Goal: Task Accomplishment & Management: Complete application form

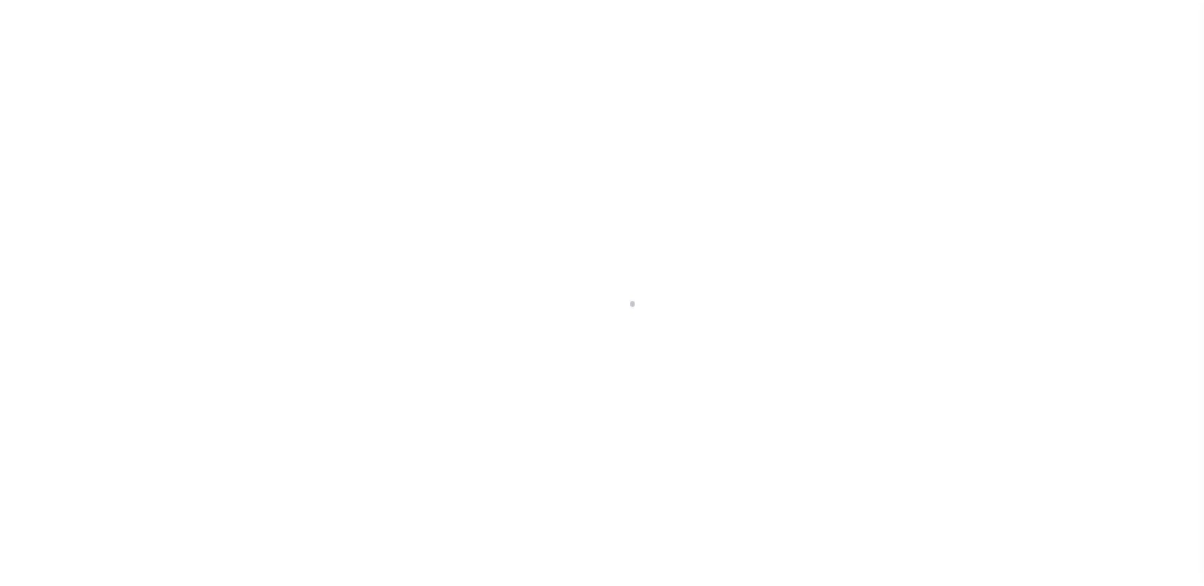
scroll to position [32, 0]
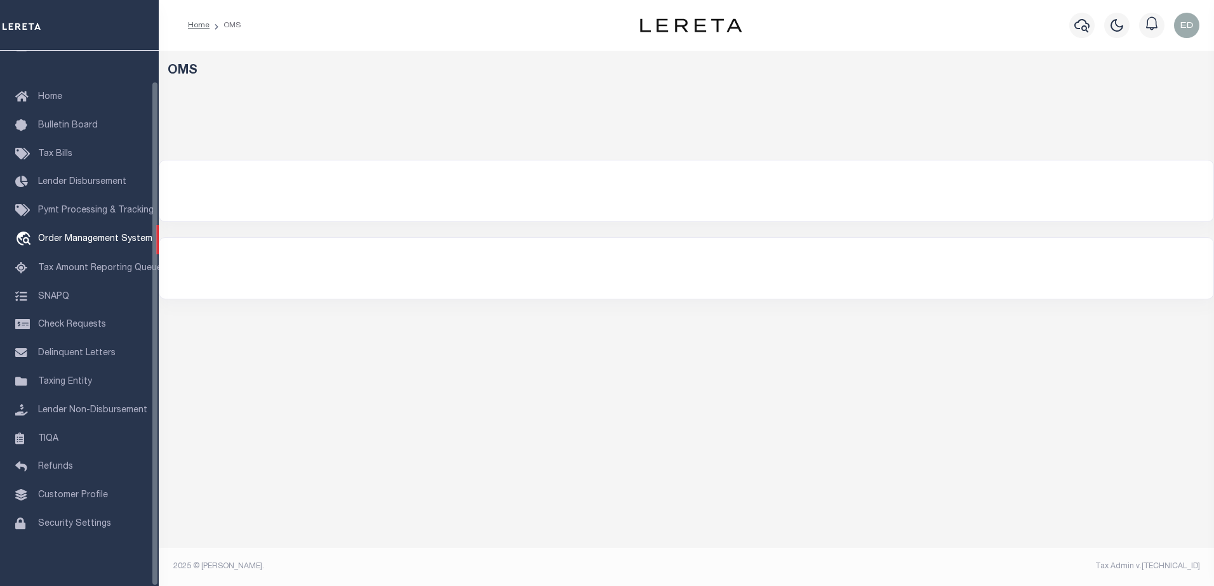
select select "200"
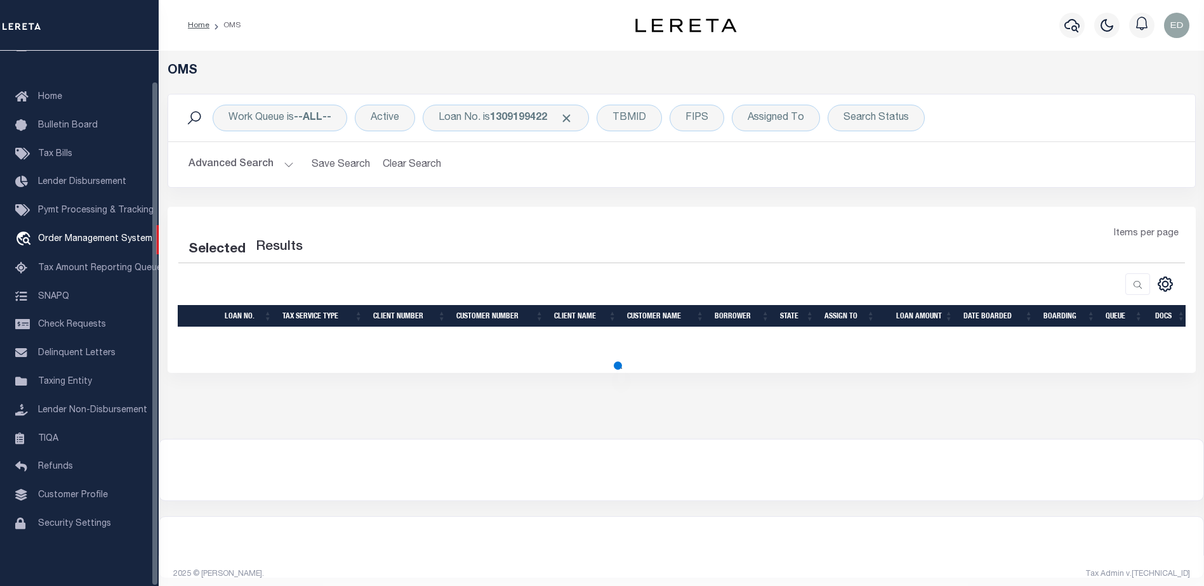
select select "200"
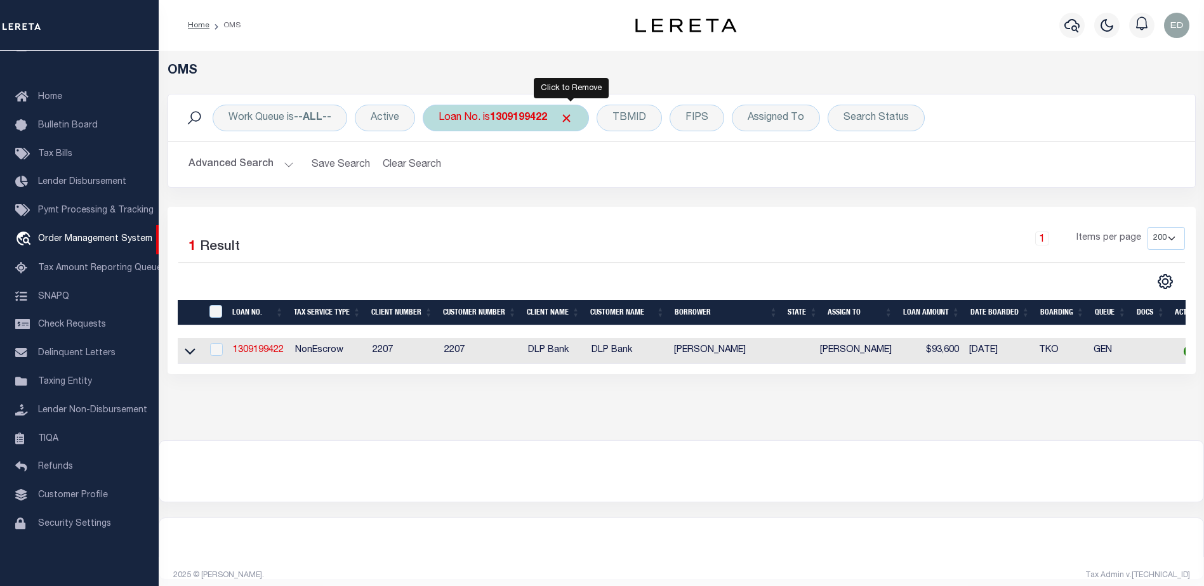
click at [571, 118] on span "Click to Remove" at bounding box center [566, 118] width 13 height 13
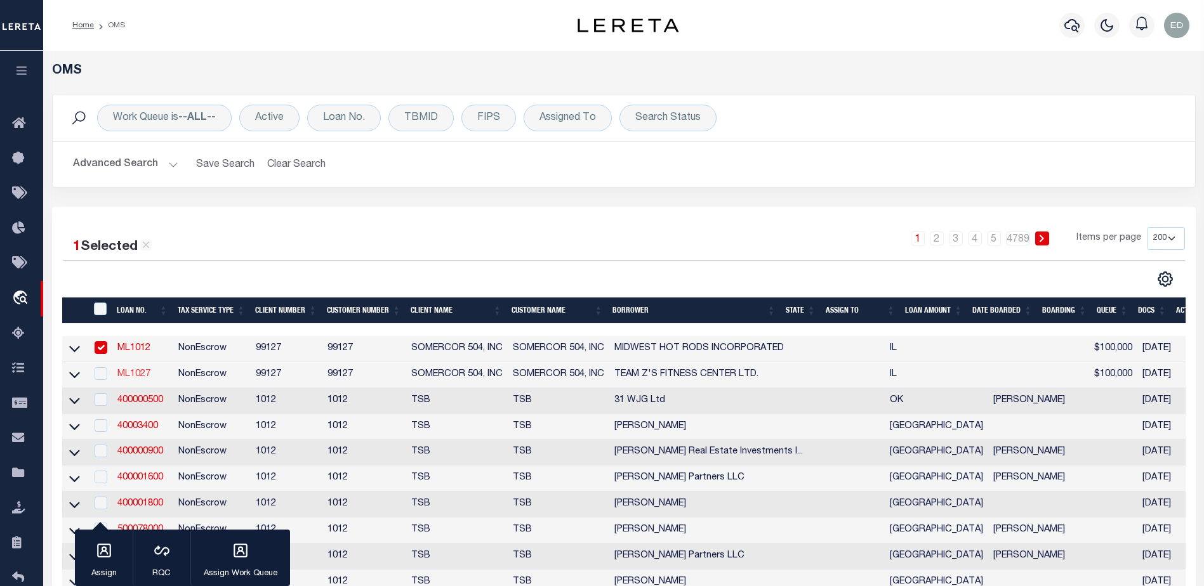
click at [134, 375] on link "ML1027" at bounding box center [133, 374] width 33 height 9
type input "ML1027"
type input "TEAM Z'S FITNESS CENTER LTD."
select select "False"
select select
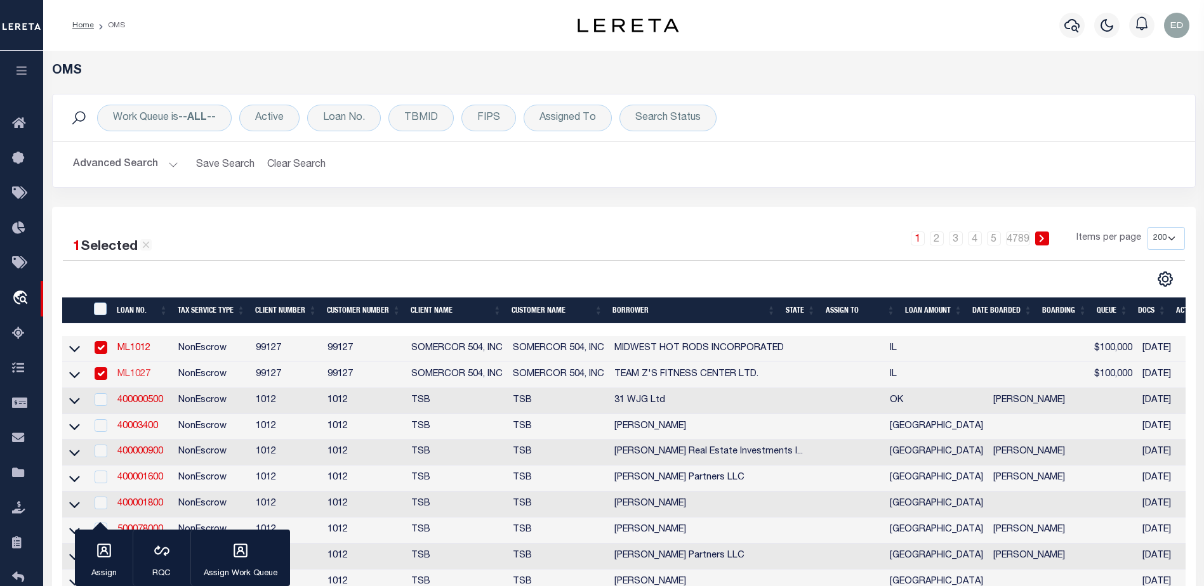
select select
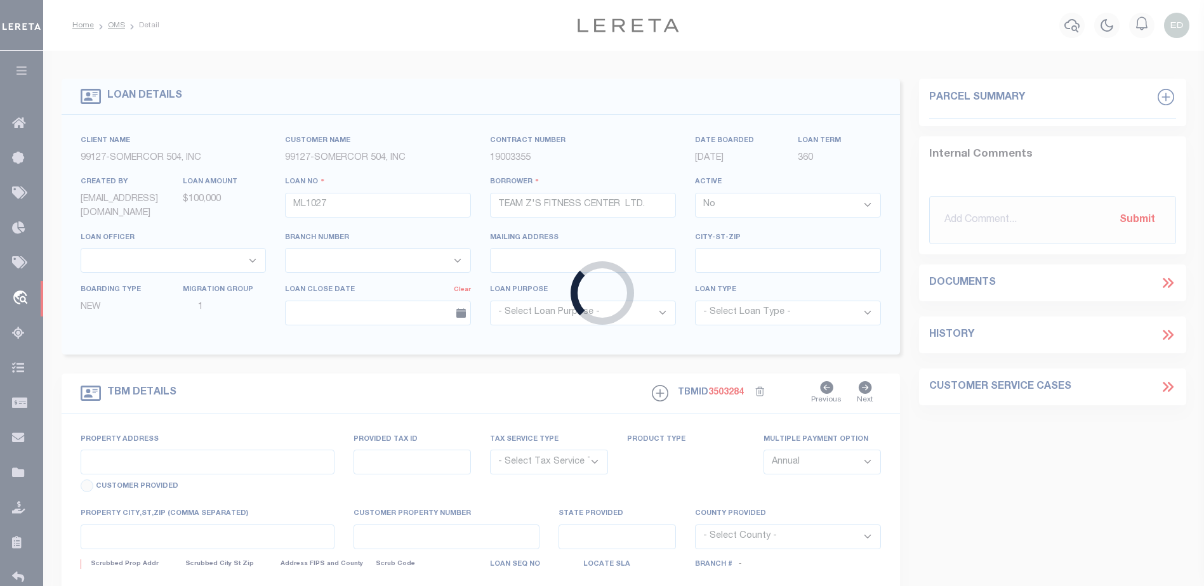
type input "[STREET_ADDRESS][PERSON_NAME]"
radio input "true"
select select "NonEscrow"
select select
type input "HUNTLEY IL 601427199"
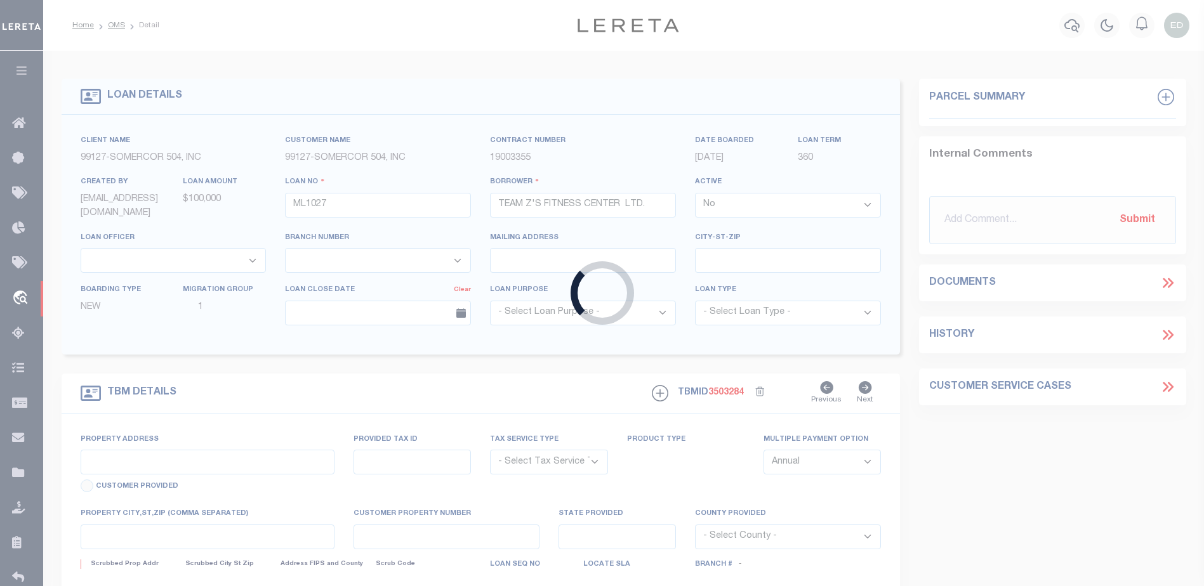
type input "ML1027"
type input "IL"
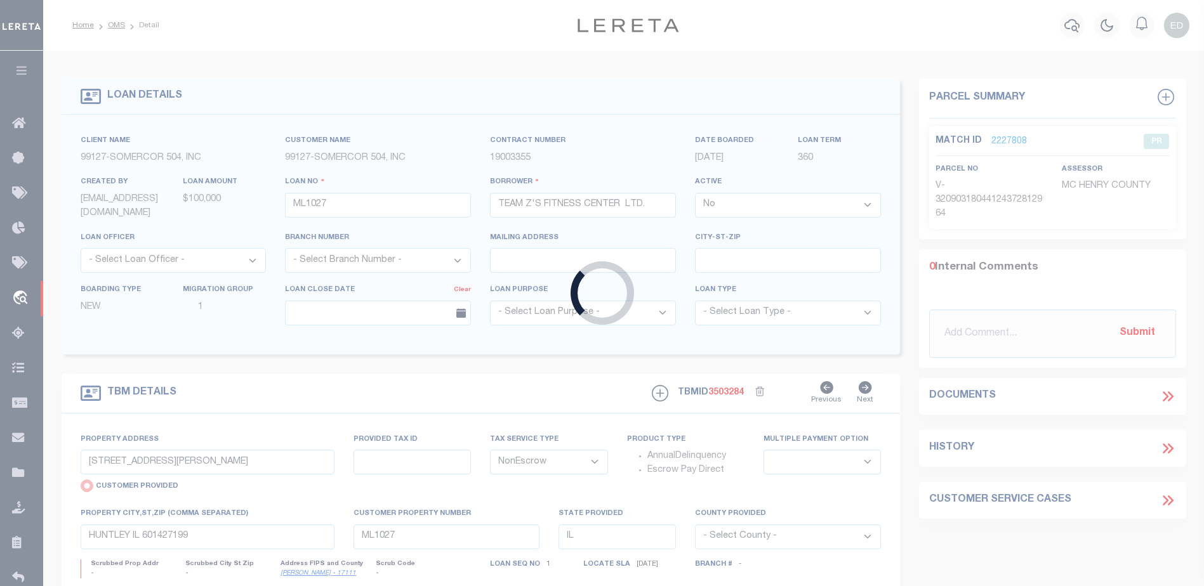
type input "EG48537-1"
type input "[PERSON_NAME]"
select select "True"
select select
type input "[STREET_ADDRESS]"
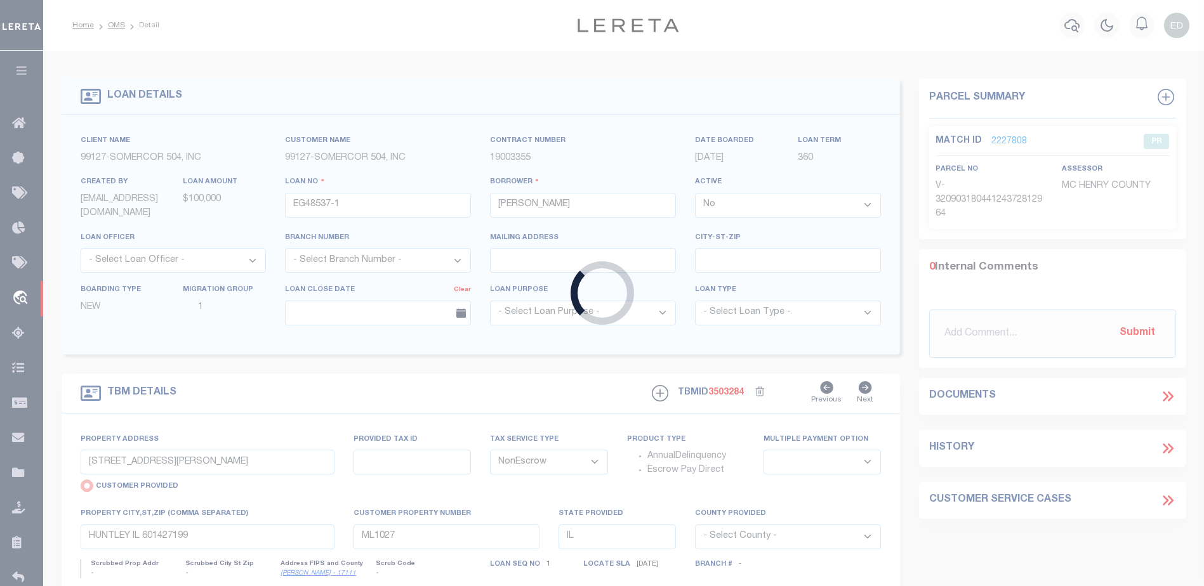
type input "WICHITA KS 67226-2244"
type input "[DATE]"
select select "1300"
select select "10"
type input "[STREET_ADDRESS]"
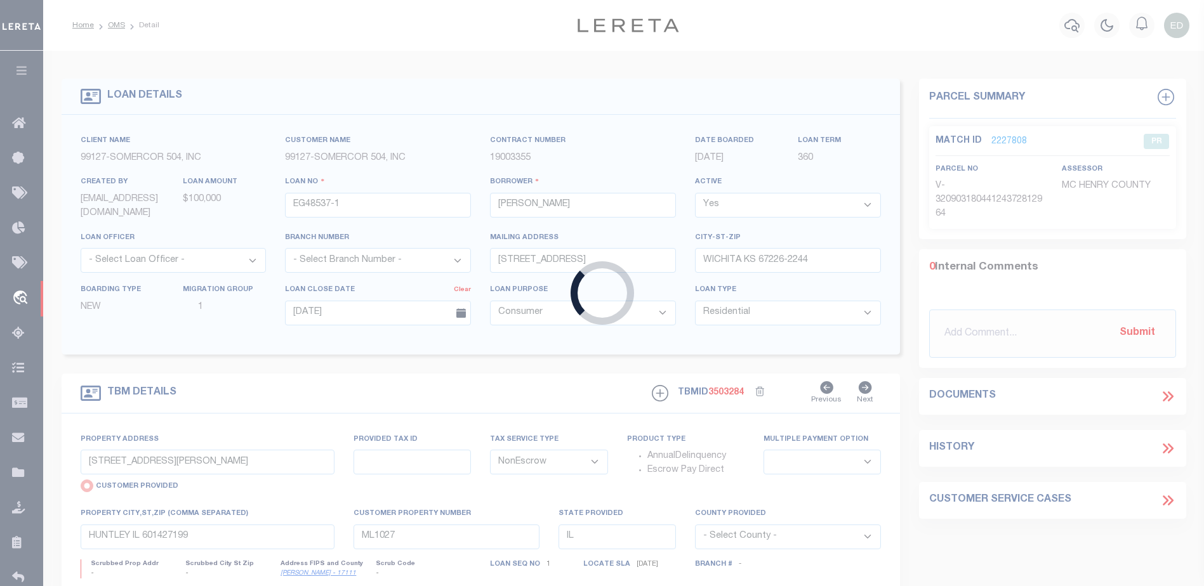
radio input "false"
type input "WICHITA KS 67226-2244"
type input "KS"
select select
select select "47317"
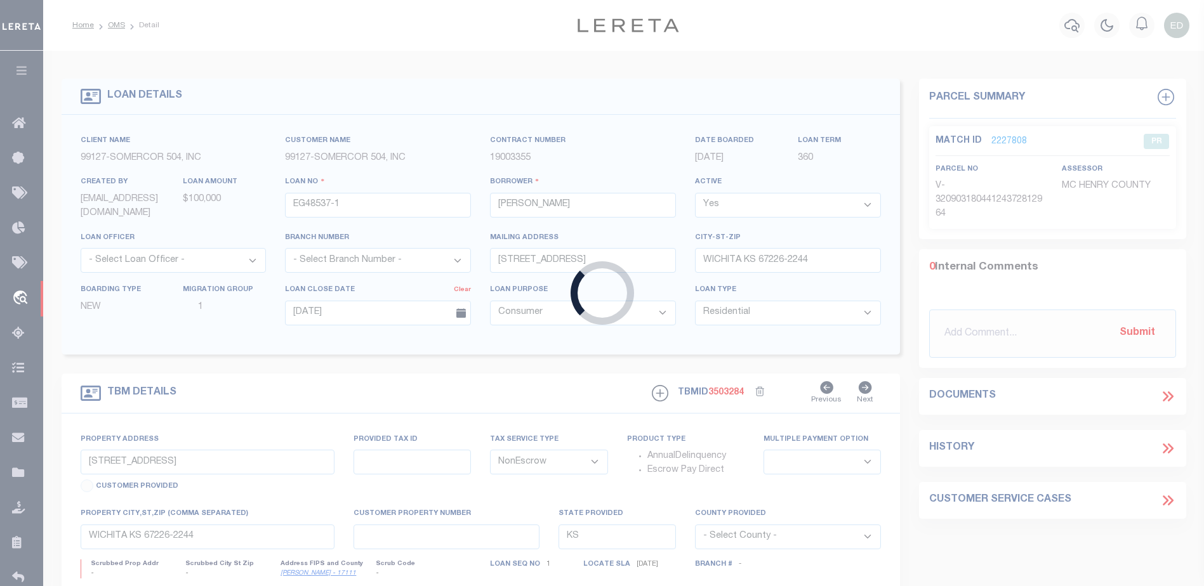
select select "2"
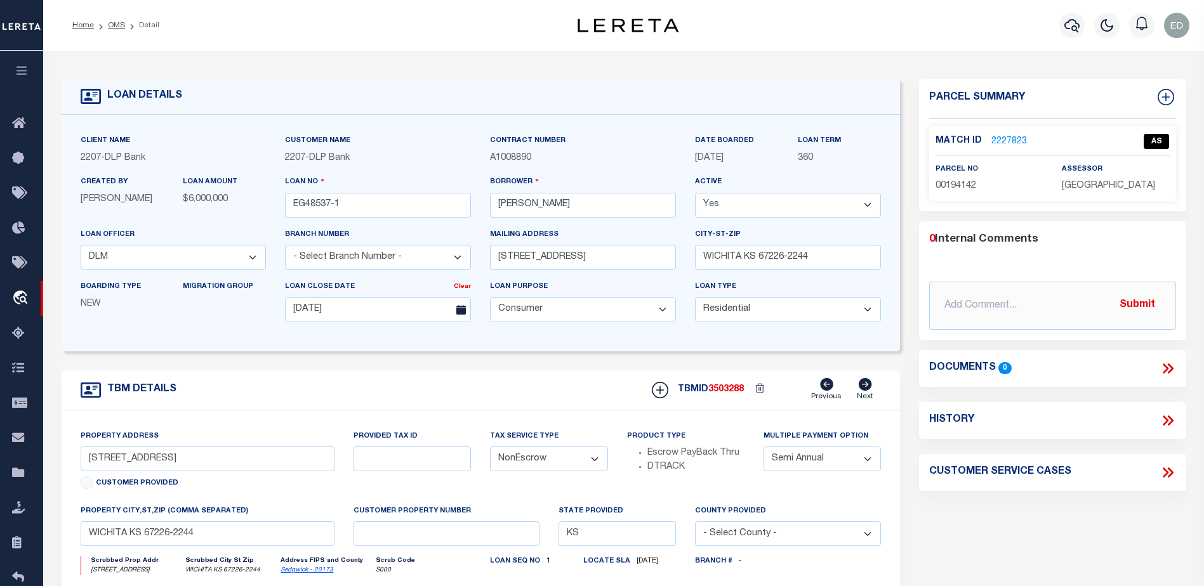
click at [1014, 139] on link "2227823" at bounding box center [1009, 141] width 36 height 13
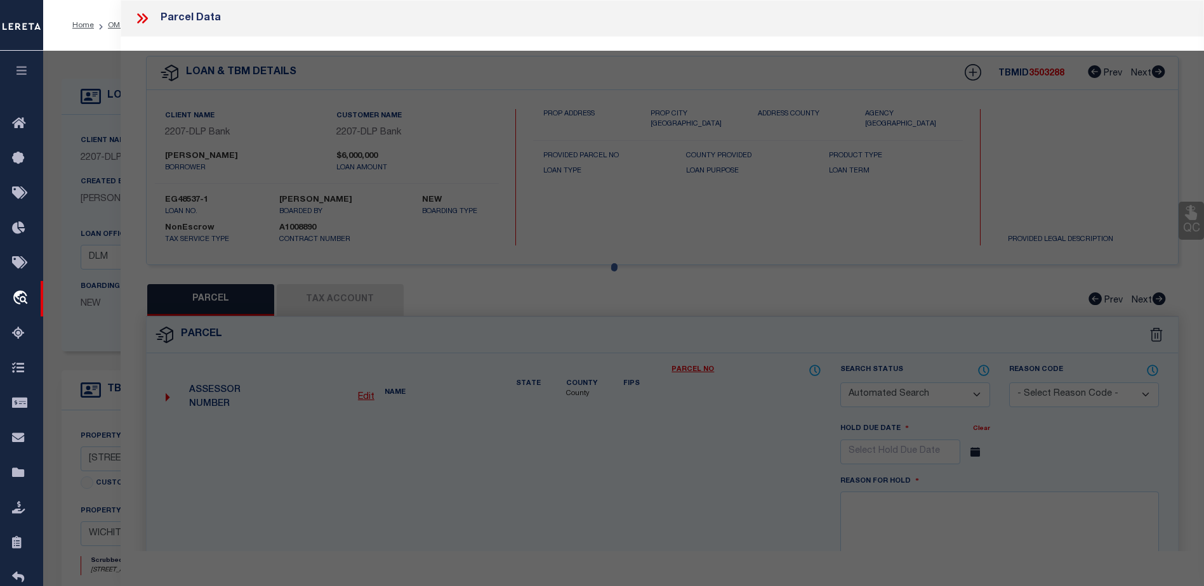
checkbox input "false"
type input "[PERSON_NAME] L"
select select "ATL"
select select "ADD"
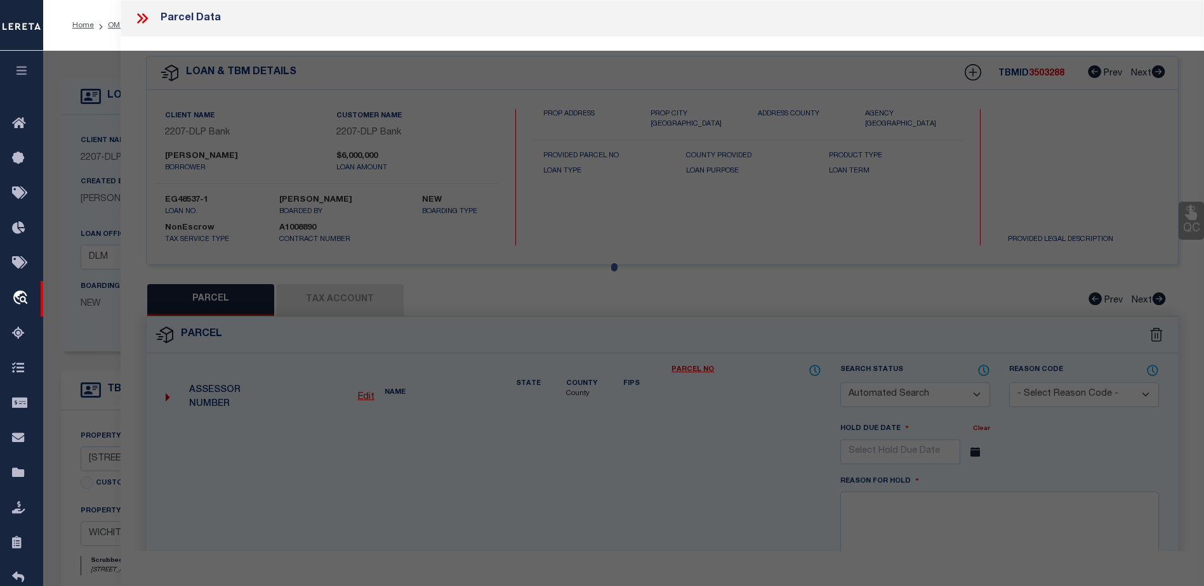
type input "[STREET_ADDRESS]"
checkbox input "false"
type input "[GEOGRAPHIC_DATA]"
type textarea "LOT 12 BLOCK 2 [GEOGRAPHIC_DATA] EIGHTH ADD."
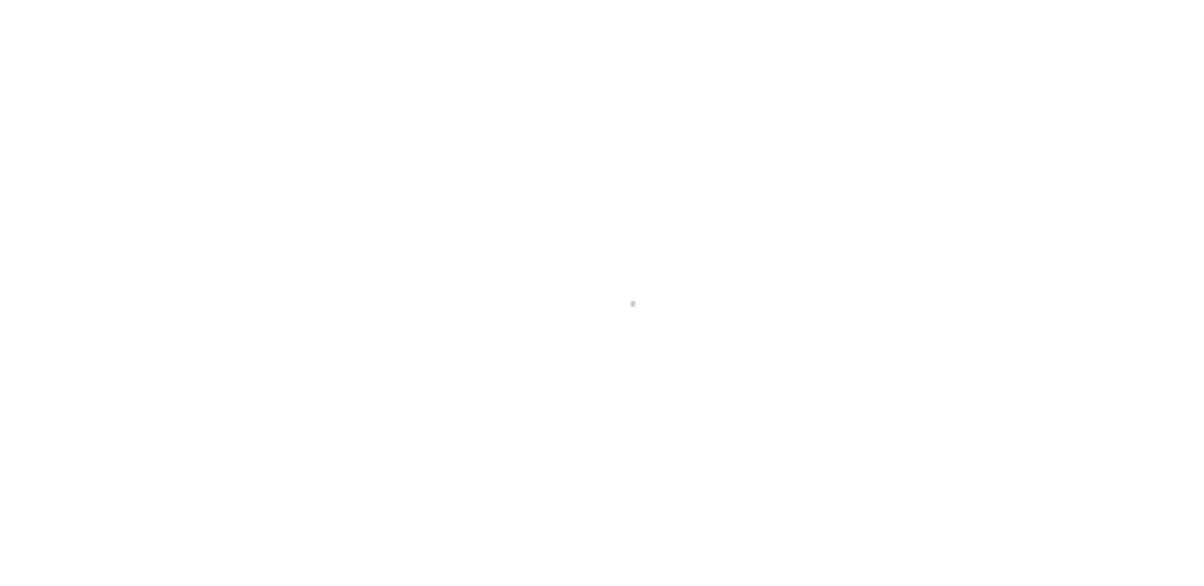
select select "47317"
select select "1300"
select select "10"
select select "NonEscrow"
select select "2"
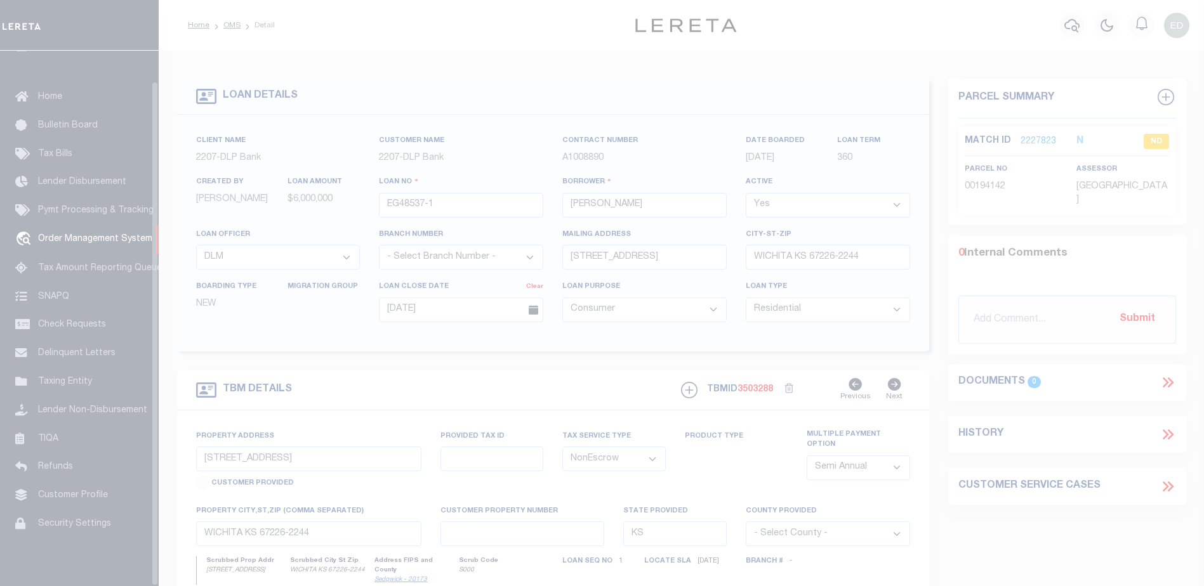
scroll to position [32, 0]
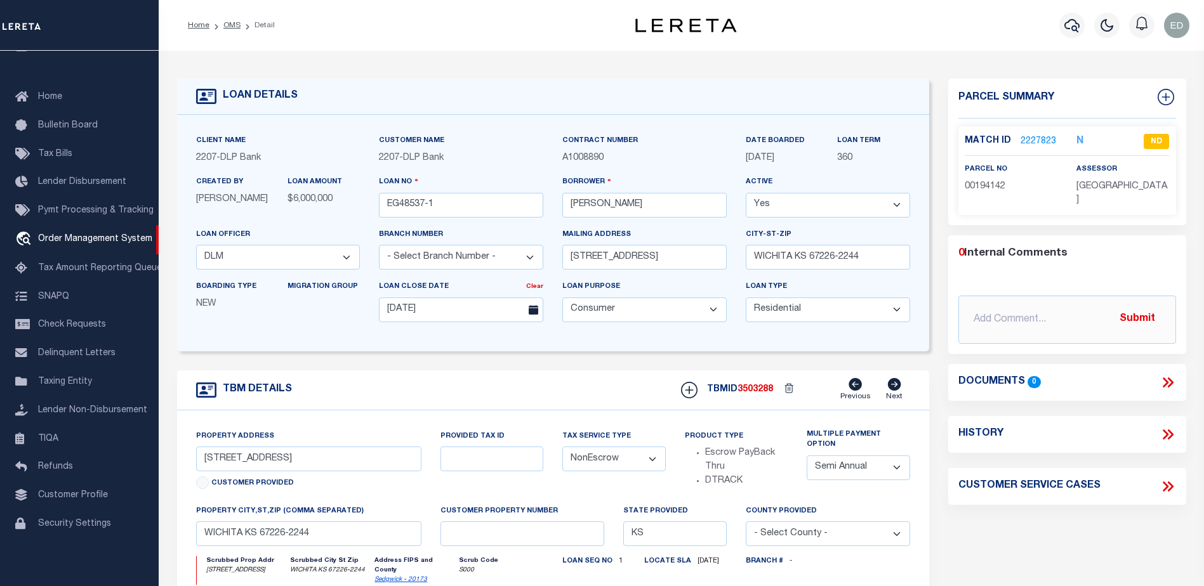
click at [1038, 140] on link "2227823" at bounding box center [1039, 141] width 36 height 13
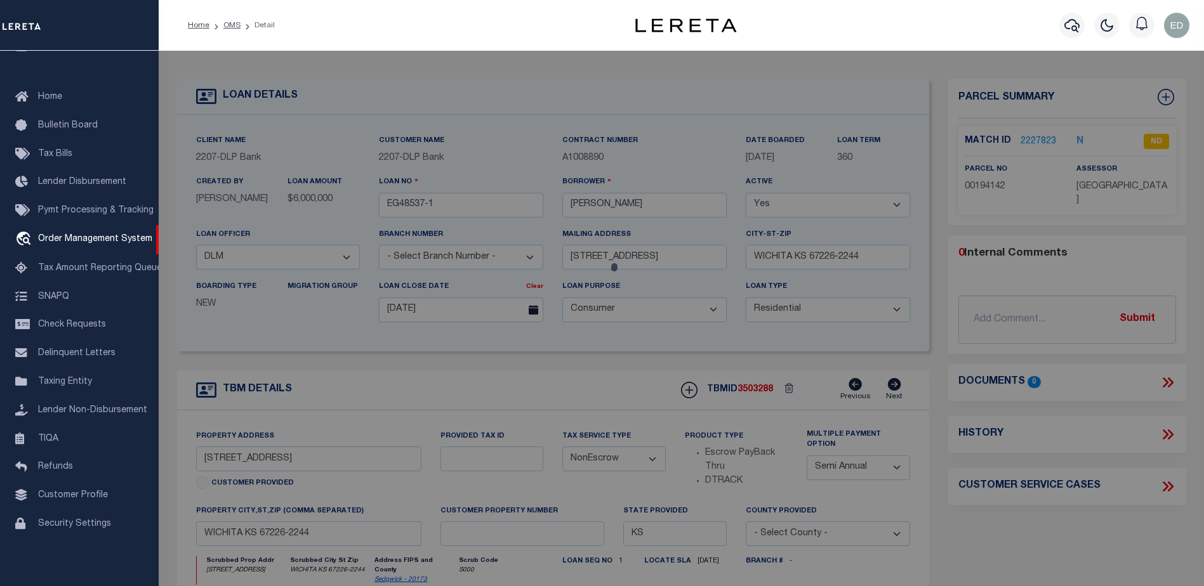
checkbox input "false"
select select "ND"
type input "[PERSON_NAME] L"
select select "ATL"
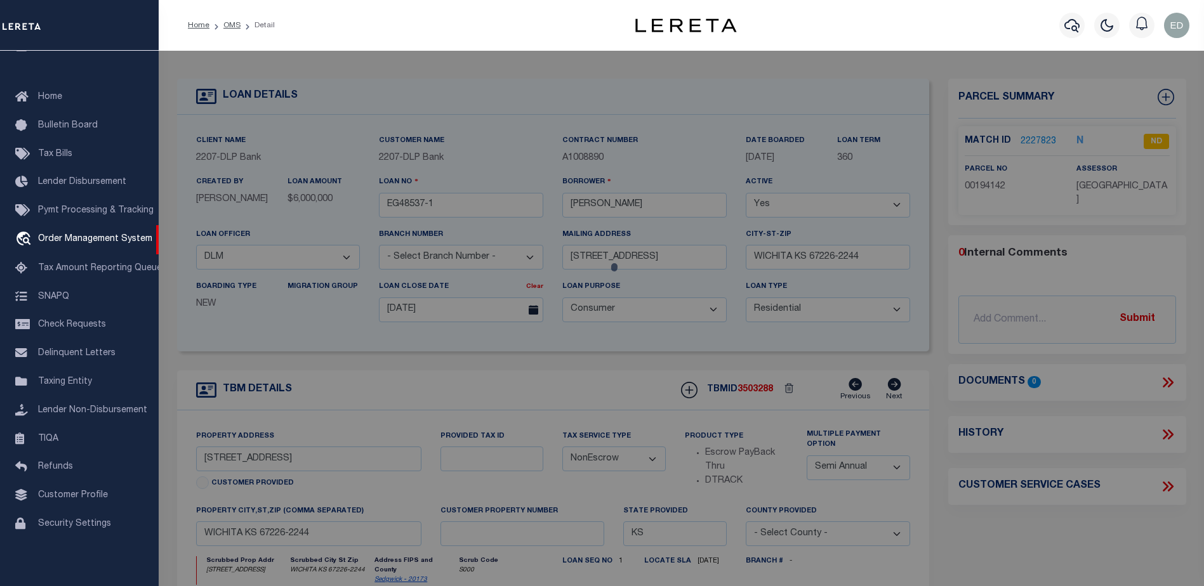
select select "ADD"
type input "[STREET_ADDRESS]"
checkbox input "false"
type input "[GEOGRAPHIC_DATA]"
type textarea "LOT 12 BLOCK 2 [GEOGRAPHIC_DATA] EIGHTH ADD."
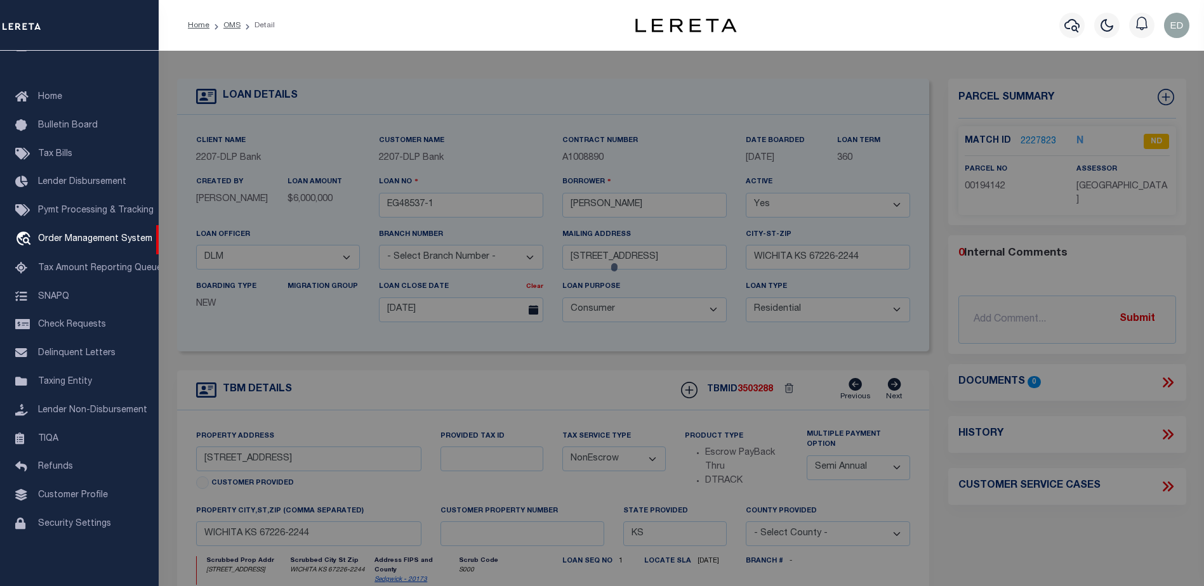
type textarea "High Loan Amount. Please Provide a Complete Legal Description."
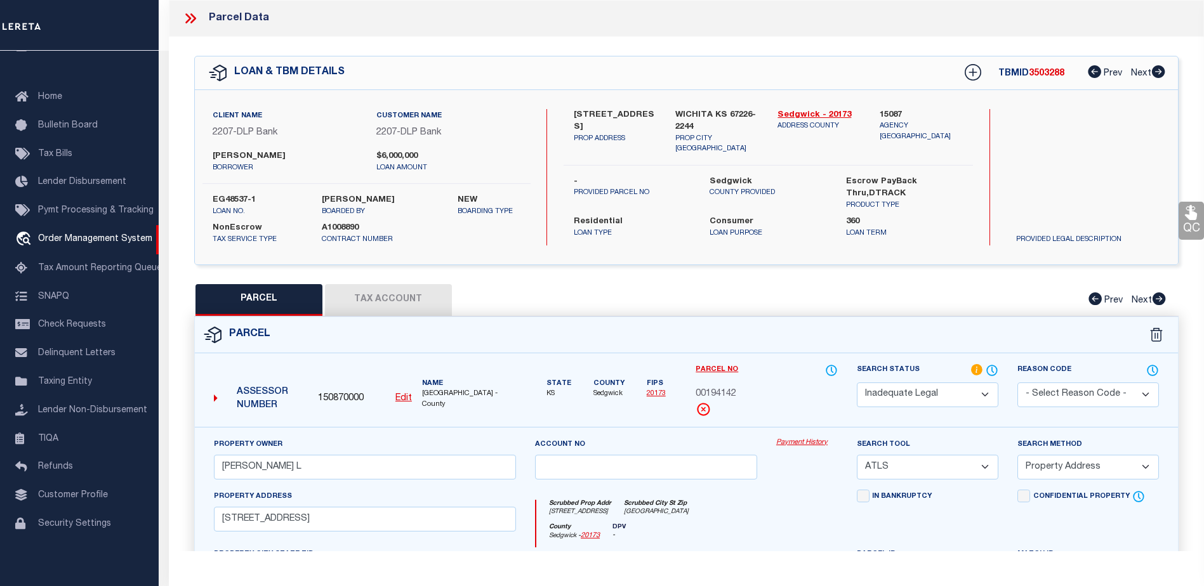
click at [189, 21] on icon at bounding box center [188, 18] width 6 height 10
